Goal: Task Accomplishment & Management: Manage account settings

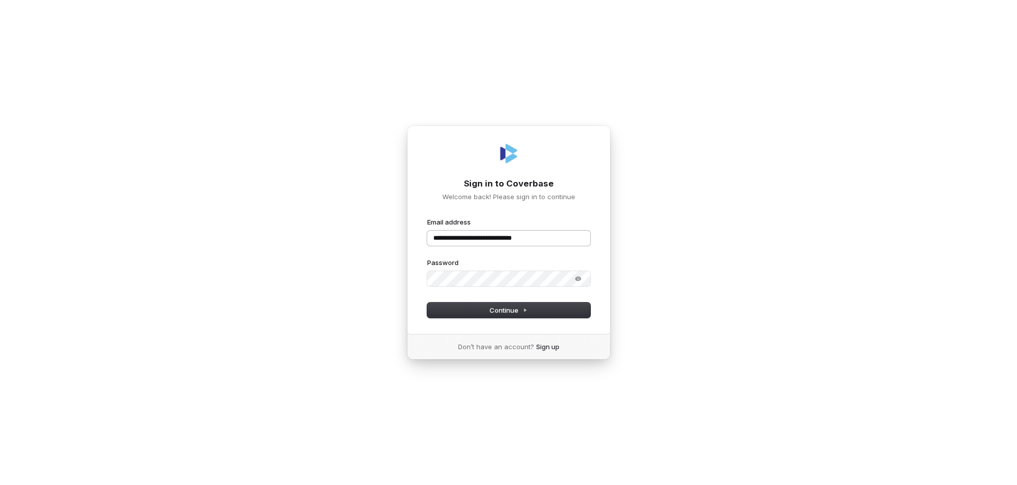
click at [572, 236] on input "**********" at bounding box center [508, 237] width 163 height 15
click at [545, 309] on button "Continue" at bounding box center [508, 309] width 163 height 15
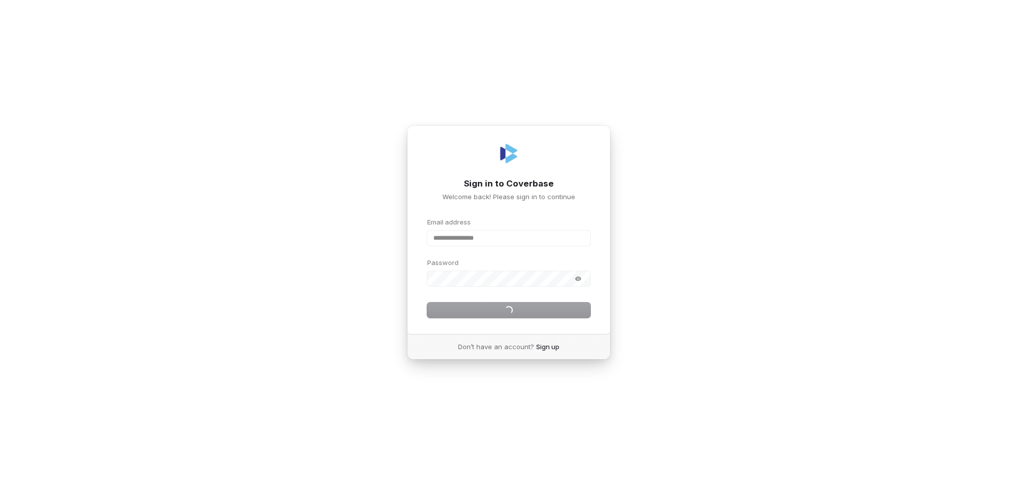
type input "**********"
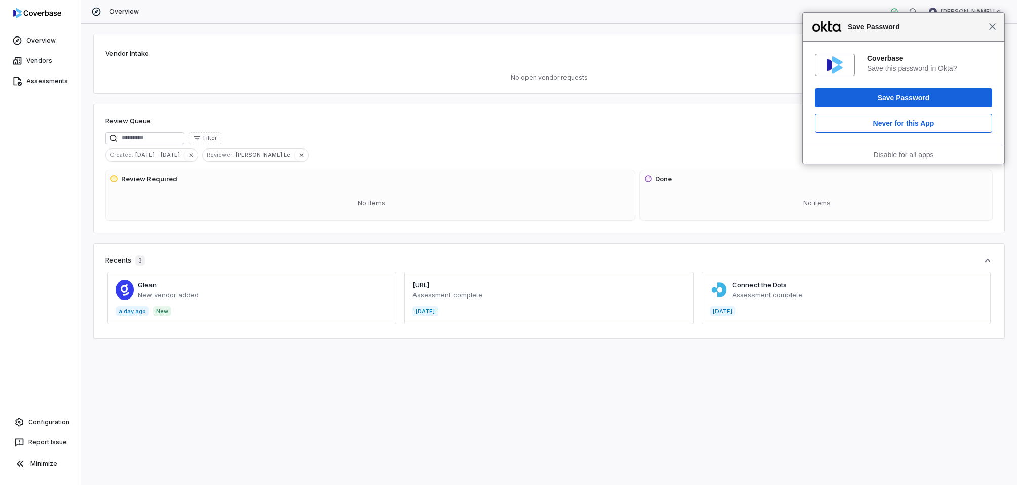
click at [990, 28] on span "Close" at bounding box center [992, 27] width 8 height 8
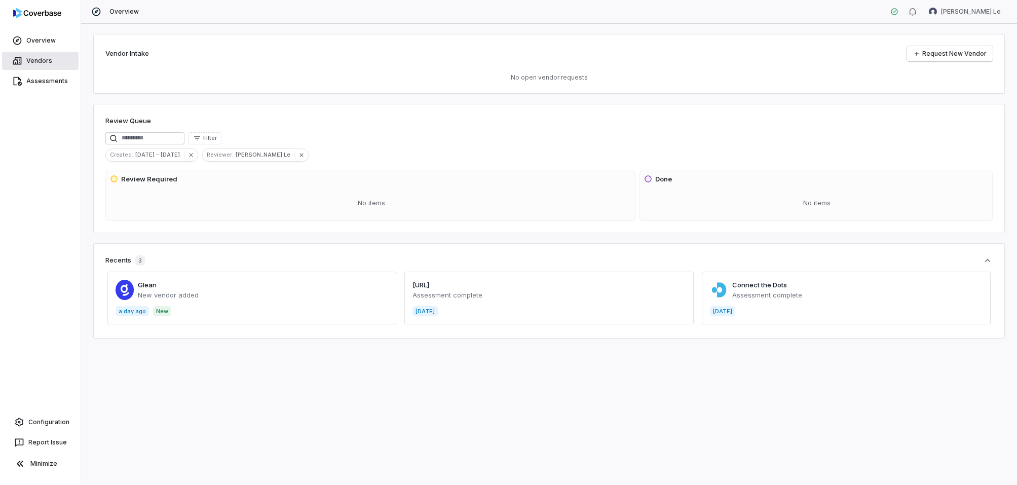
click at [49, 61] on link "Vendors" at bounding box center [40, 61] width 76 height 18
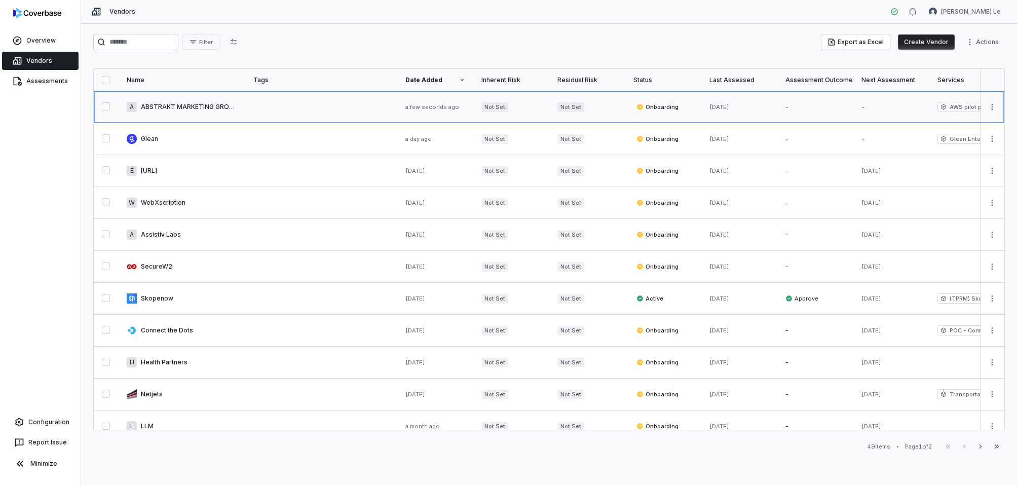
click at [182, 105] on link at bounding box center [182, 106] width 127 height 31
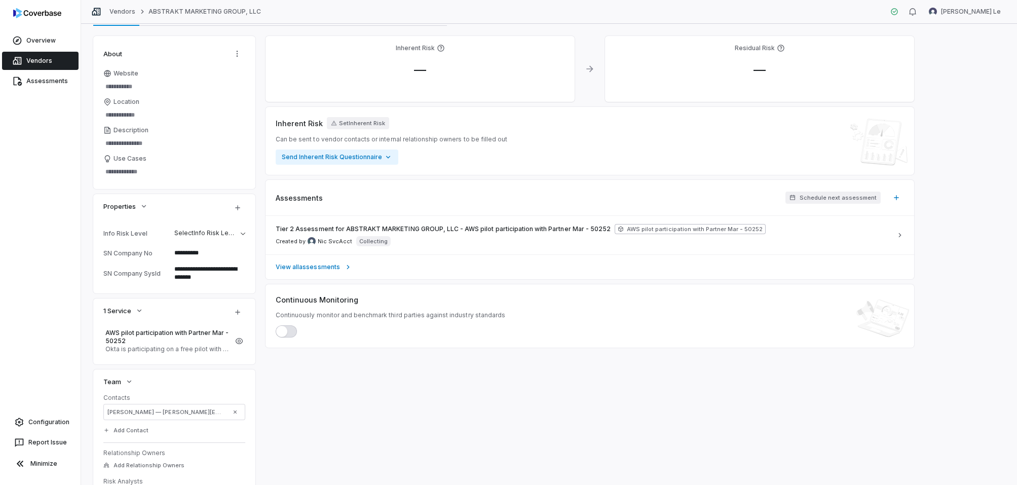
scroll to position [53, 0]
click at [313, 227] on span "Tier 2 Assessment for ABSTRAKT MARKETING GROUP, LLC​ - AWS pilot participation …" at bounding box center [443, 231] width 335 height 8
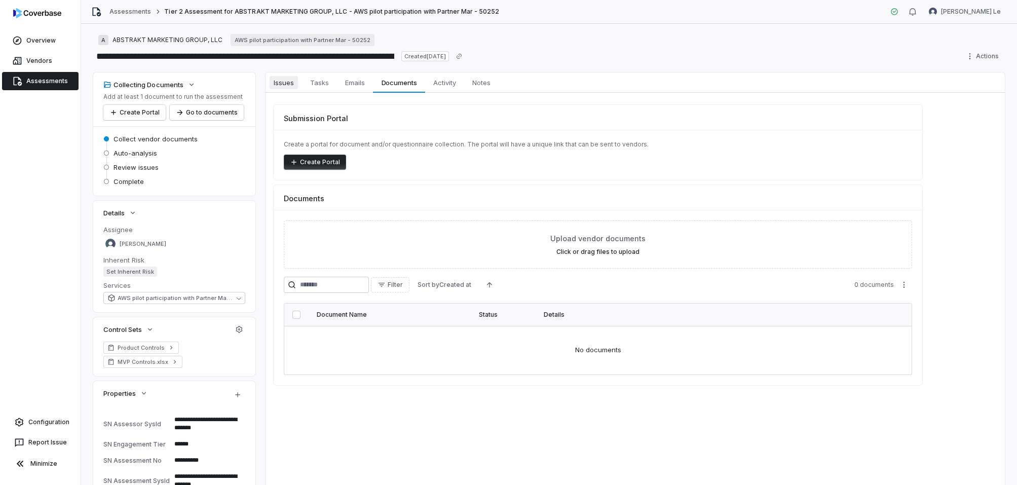
click at [284, 85] on span "Issues" at bounding box center [283, 82] width 28 height 13
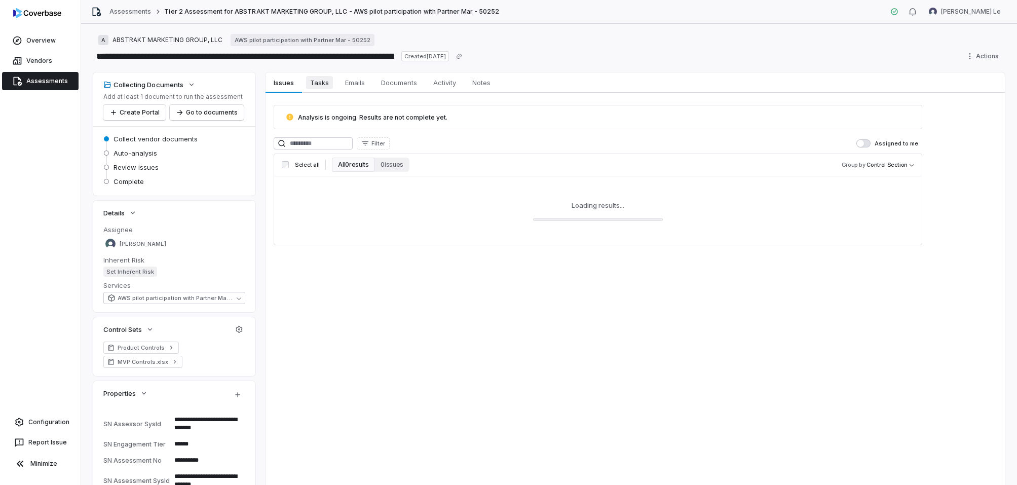
click at [313, 84] on span "Tasks" at bounding box center [319, 82] width 27 height 13
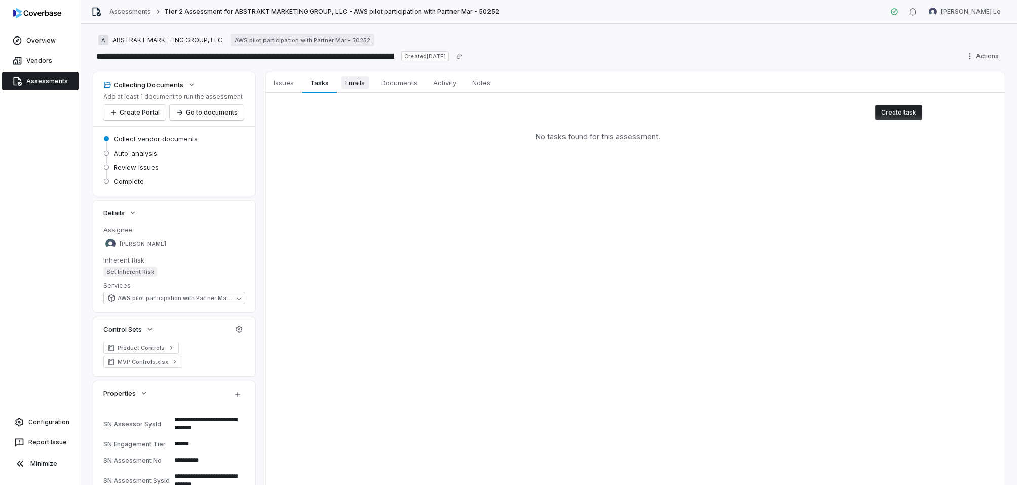
click at [347, 83] on span "Emails" at bounding box center [355, 82] width 28 height 13
click at [444, 83] on span "Activity" at bounding box center [444, 82] width 31 height 13
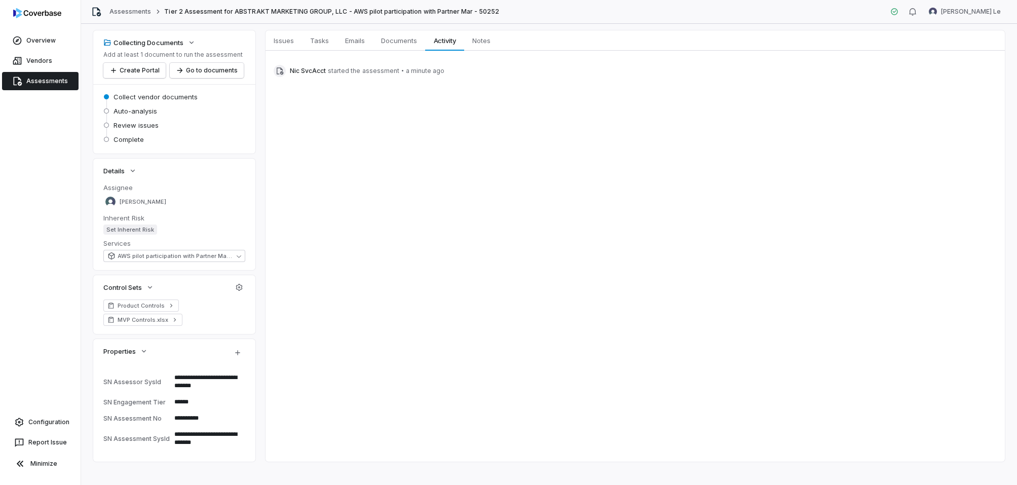
scroll to position [48, 0]
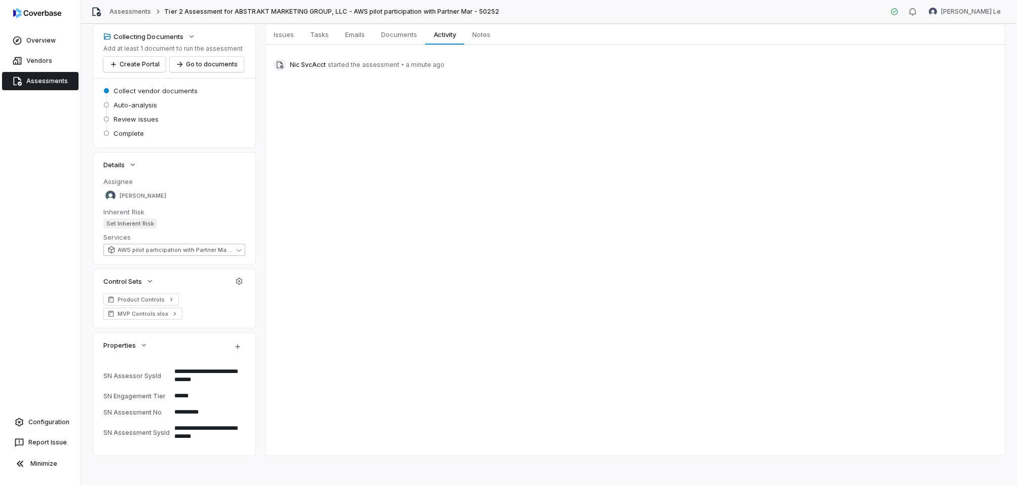
click at [240, 250] on icon "button" at bounding box center [239, 250] width 5 height 3
click at [299, 241] on div "Issues Issues Tasks Tasks Emails Emails Documents Documents Activity Activity N…" at bounding box center [634, 239] width 739 height 431
click at [31, 80] on link "Assessments" at bounding box center [40, 81] width 76 height 18
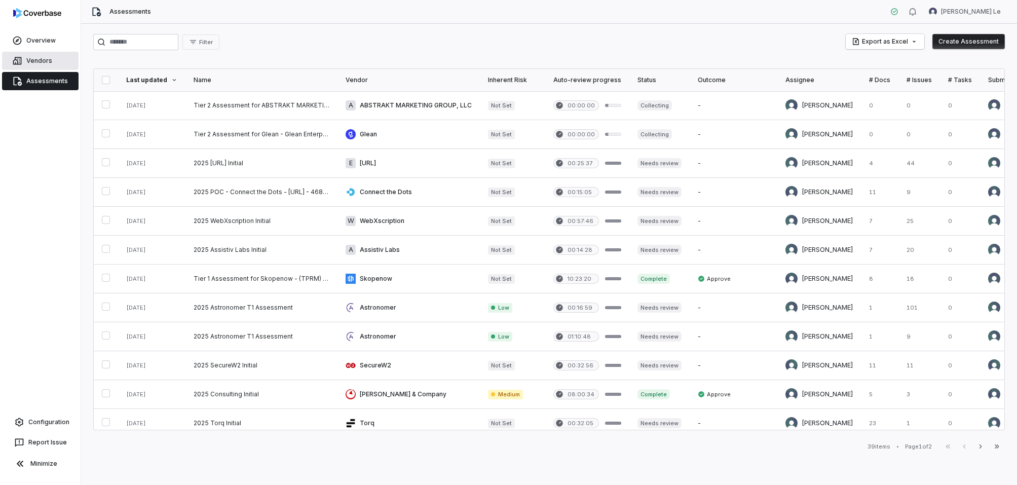
click at [37, 59] on link "Vendors" at bounding box center [40, 61] width 76 height 18
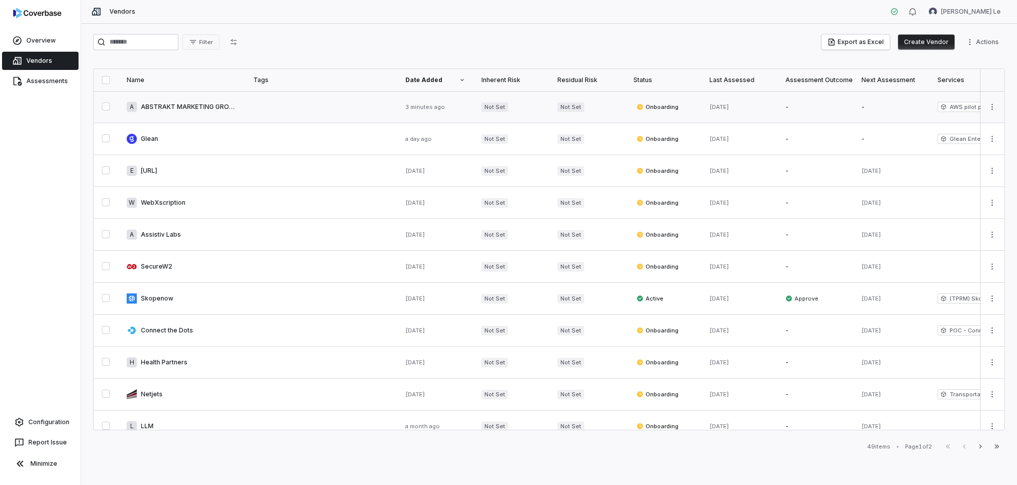
click at [207, 109] on link at bounding box center [182, 106] width 127 height 31
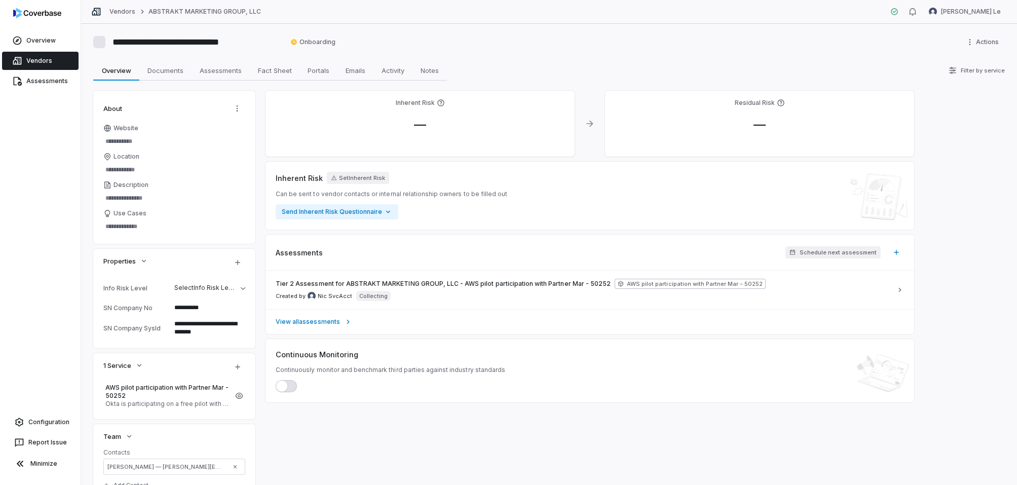
scroll to position [1, 0]
type textarea "*"
click at [55, 67] on link "Vendors" at bounding box center [40, 61] width 76 height 18
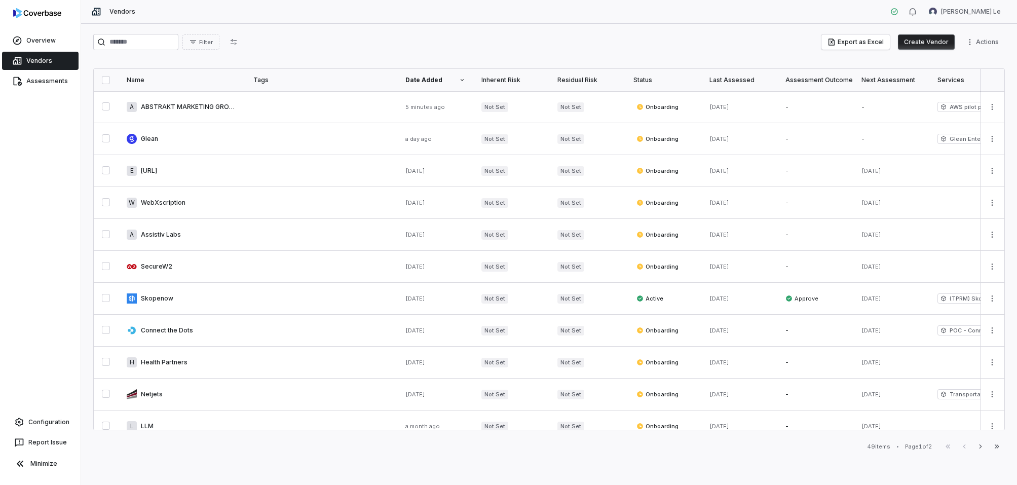
click at [50, 64] on link "Vendors" at bounding box center [40, 61] width 76 height 18
click at [43, 61] on link "Vendors" at bounding box center [40, 61] width 76 height 18
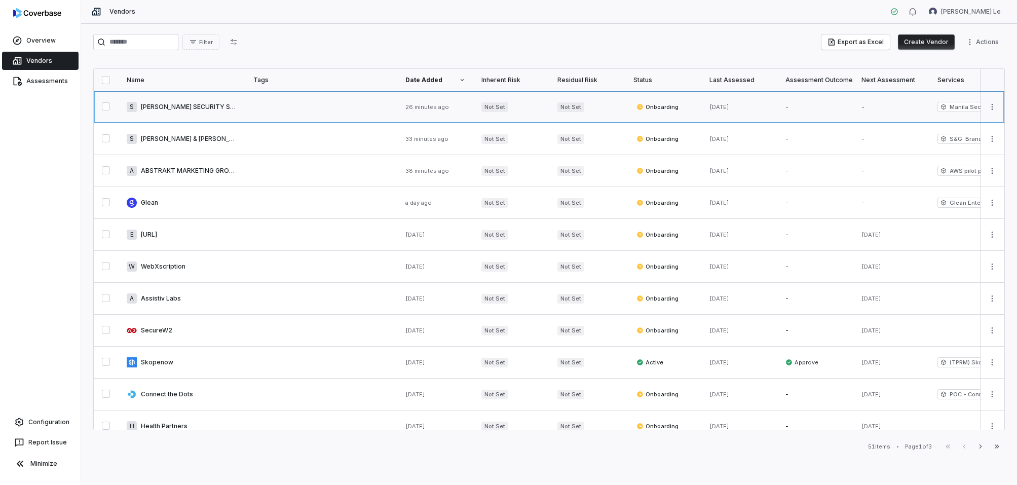
click at [170, 105] on link at bounding box center [182, 106] width 127 height 31
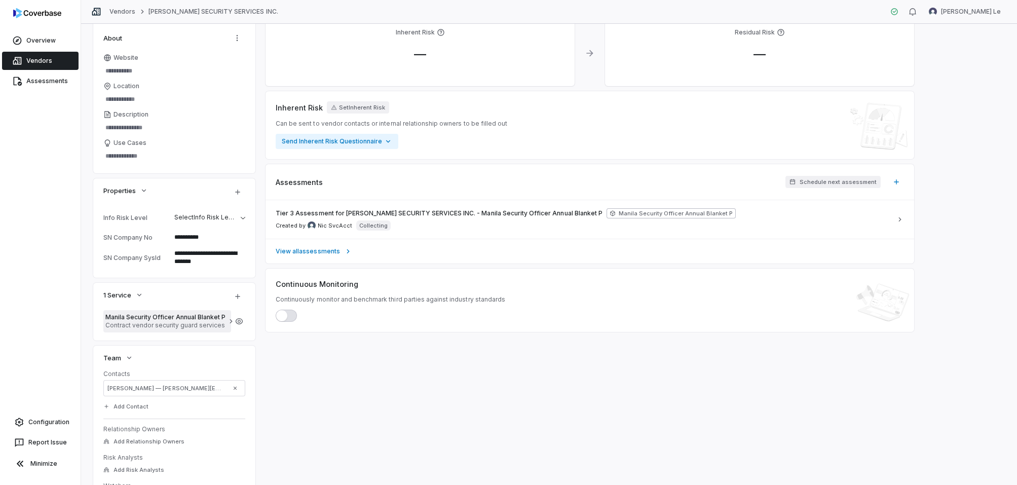
scroll to position [66, 0]
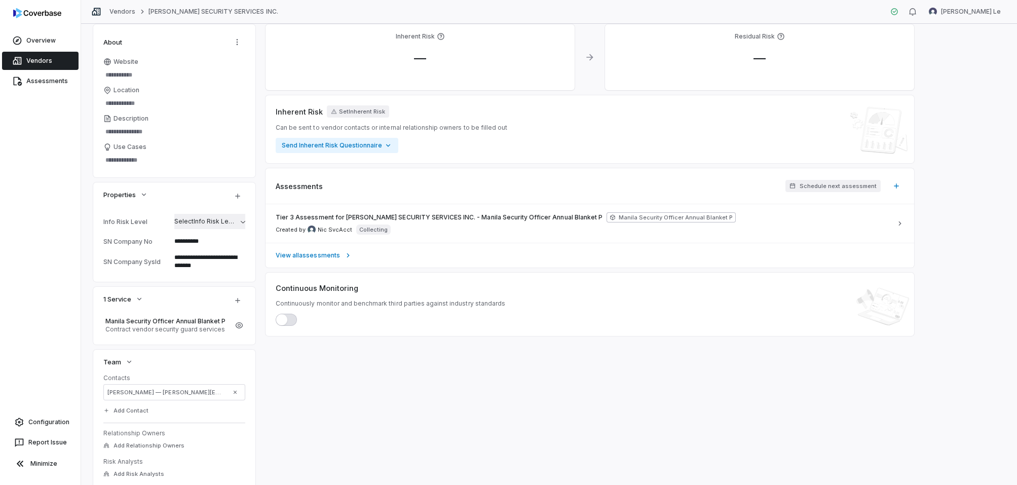
click at [236, 225] on button "Select Info Risk Level" at bounding box center [209, 221] width 79 height 21
click at [336, 360] on div "Inherent Risk — Residual Risk — Inherent Risk Set Inherent Risk Can be sent to …" at bounding box center [589, 298] width 648 height 548
click at [314, 216] on span "Tier 3 Assessment for SOLIMAN SECURITY SERVICES INC. - Manila Security Officer …" at bounding box center [439, 217] width 327 height 8
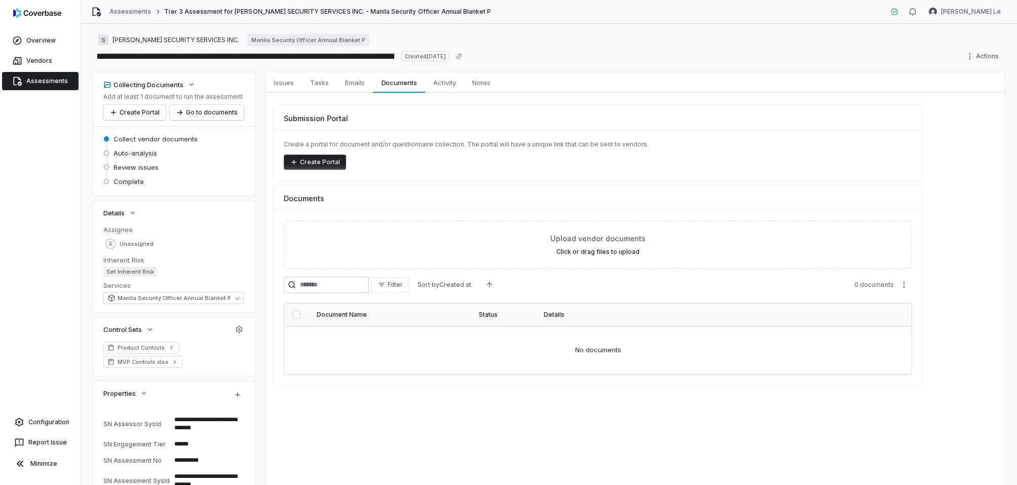
type textarea "*"
click at [984, 17] on html "**********" at bounding box center [508, 242] width 1017 height 485
click at [948, 93] on div "Log out" at bounding box center [963, 93] width 77 height 16
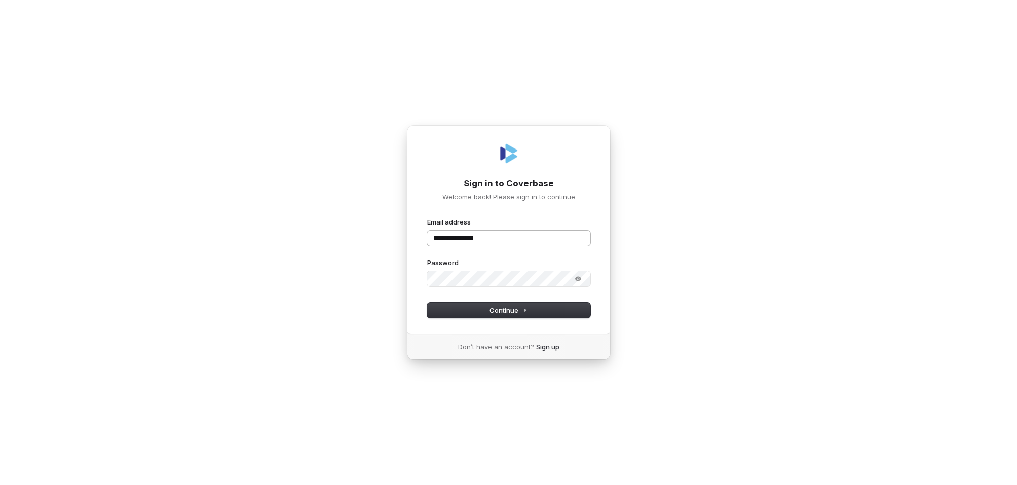
click at [518, 239] on input "**********" at bounding box center [508, 237] width 163 height 15
click at [490, 313] on span "Continue" at bounding box center [508, 309] width 38 height 9
type input "**********"
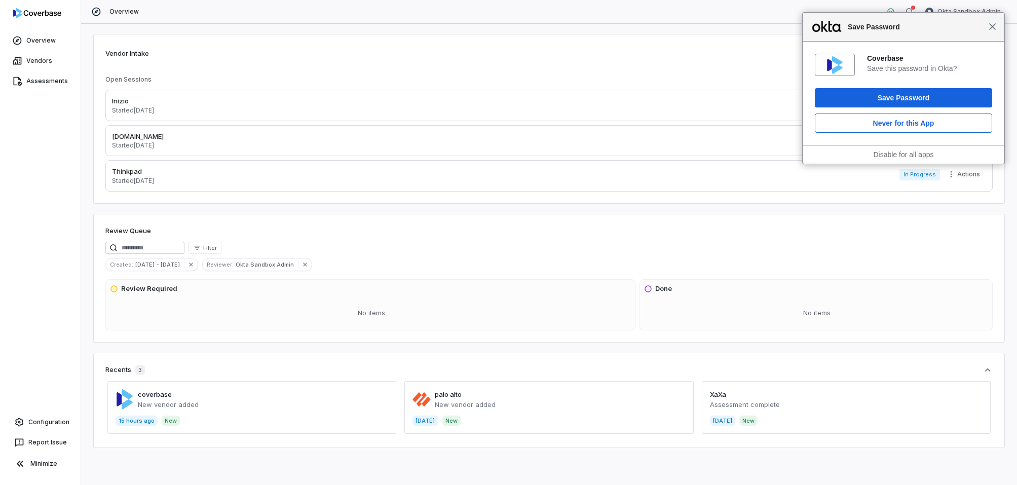
click at [991, 27] on span "Close" at bounding box center [992, 27] width 8 height 8
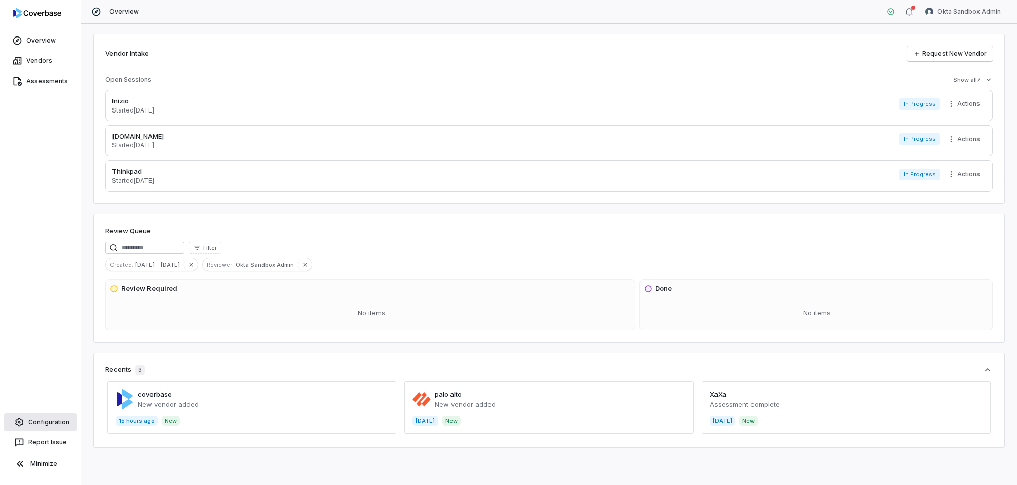
click at [47, 424] on link "Configuration" at bounding box center [40, 422] width 72 height 18
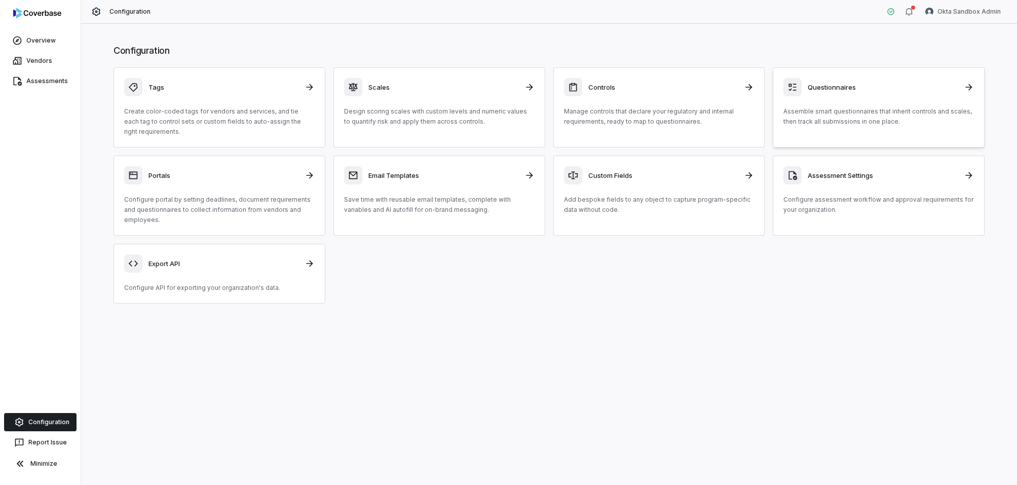
click at [823, 87] on h3 "Questionnaires" at bounding box center [882, 87] width 150 height 9
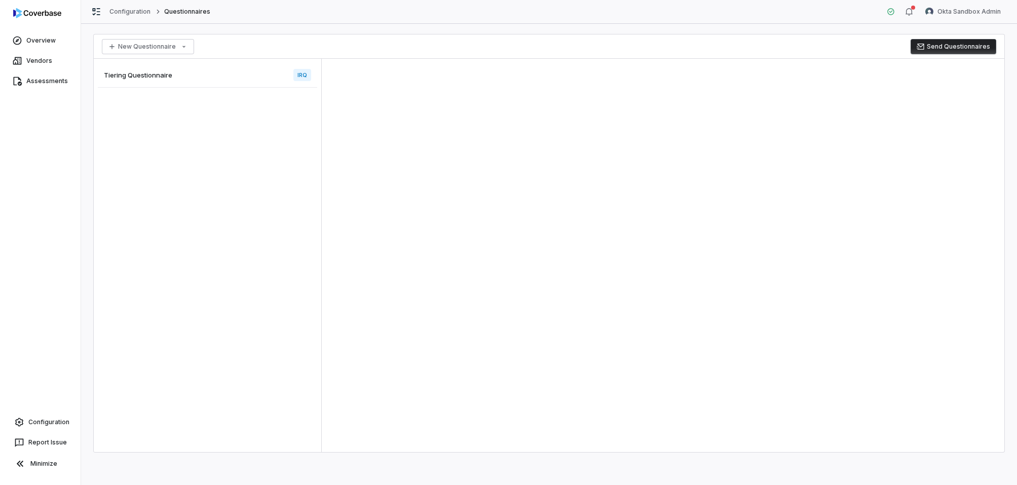
click at [238, 81] on div "Tiering Questionnaire IRQ" at bounding box center [207, 75] width 219 height 25
click at [286, 74] on div "Tiering Questionnaire IRQ" at bounding box center [207, 75] width 219 height 25
click at [214, 72] on div "Tiering Questionnaire IRQ" at bounding box center [207, 75] width 219 height 25
click at [293, 80] on span "IRQ" at bounding box center [302, 75] width 18 height 12
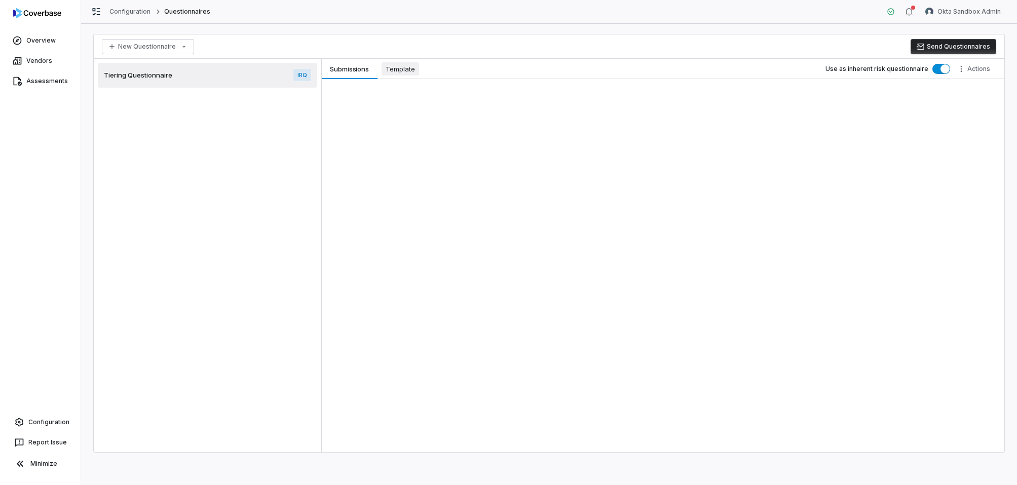
click at [397, 71] on span "Template" at bounding box center [399, 68] width 37 height 13
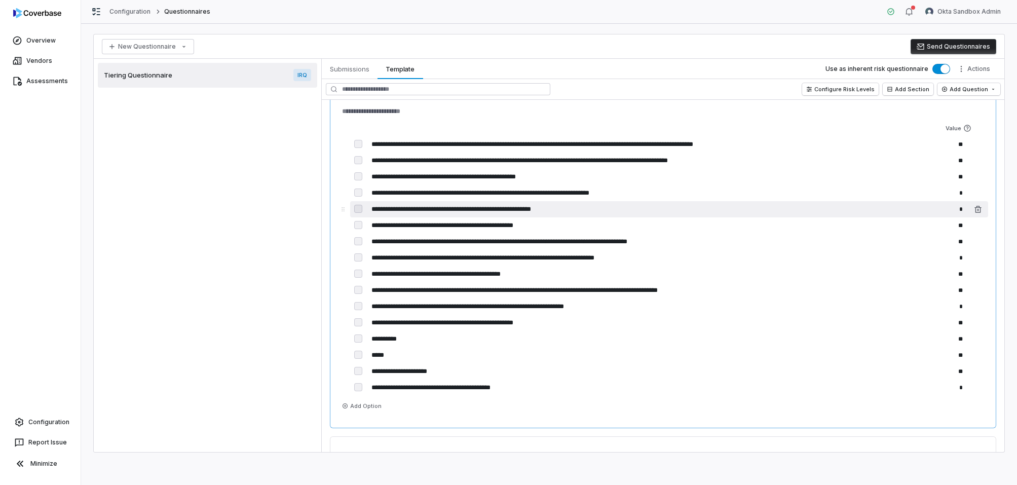
scroll to position [1265, 0]
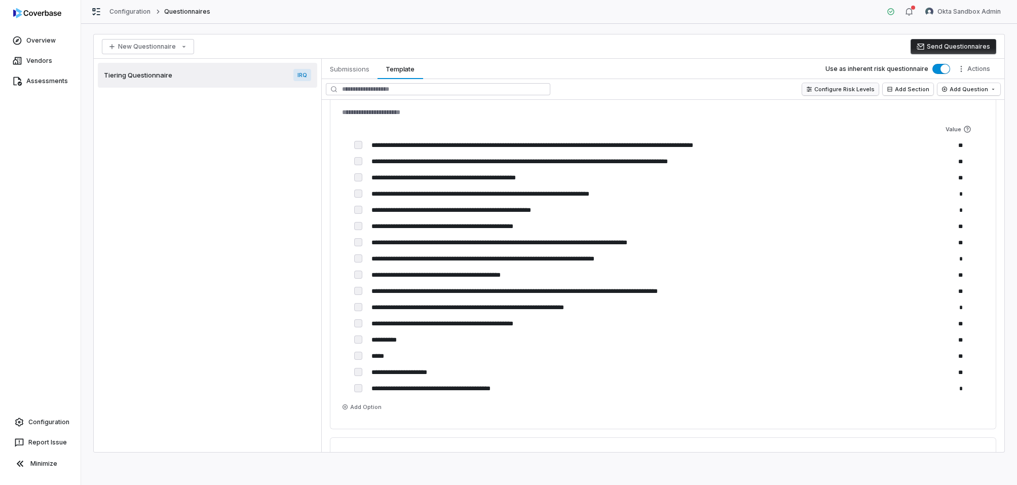
click at [869, 91] on button "Configure Risk Levels" at bounding box center [840, 89] width 76 height 12
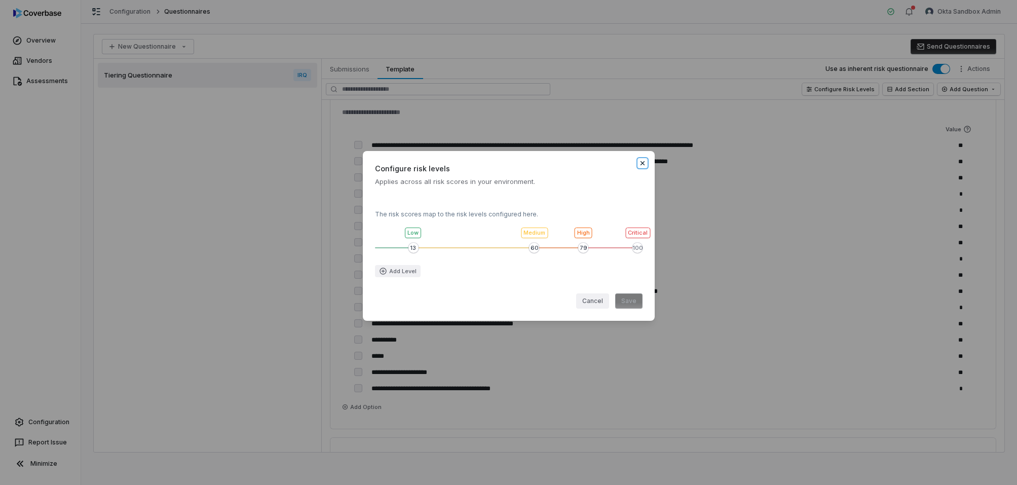
click at [643, 164] on icon "button" at bounding box center [642, 163] width 4 height 4
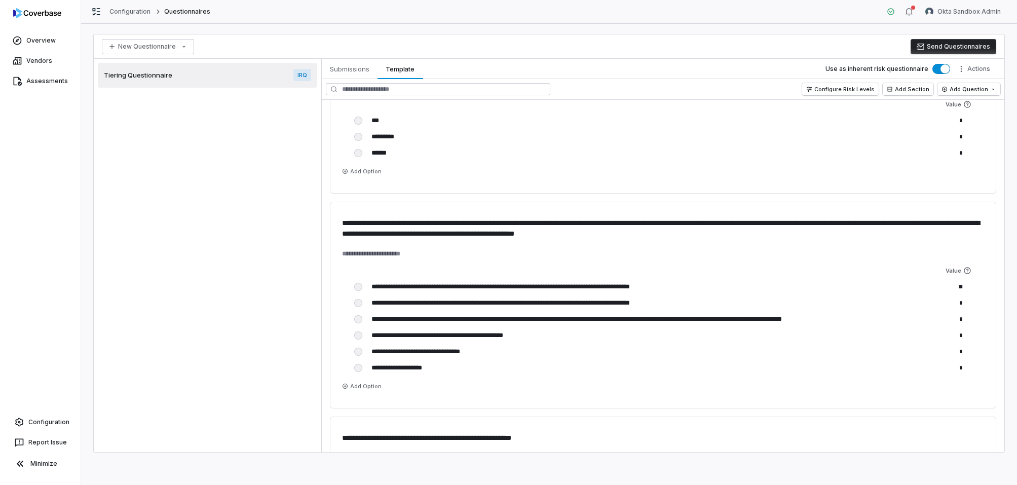
scroll to position [2330, 0]
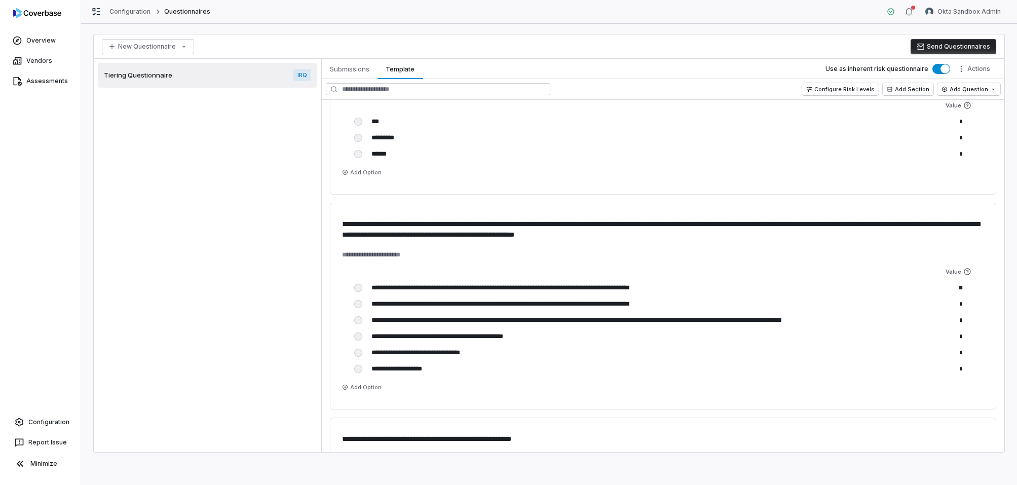
type textarea "*"
